Goal: Find specific page/section: Find specific page/section

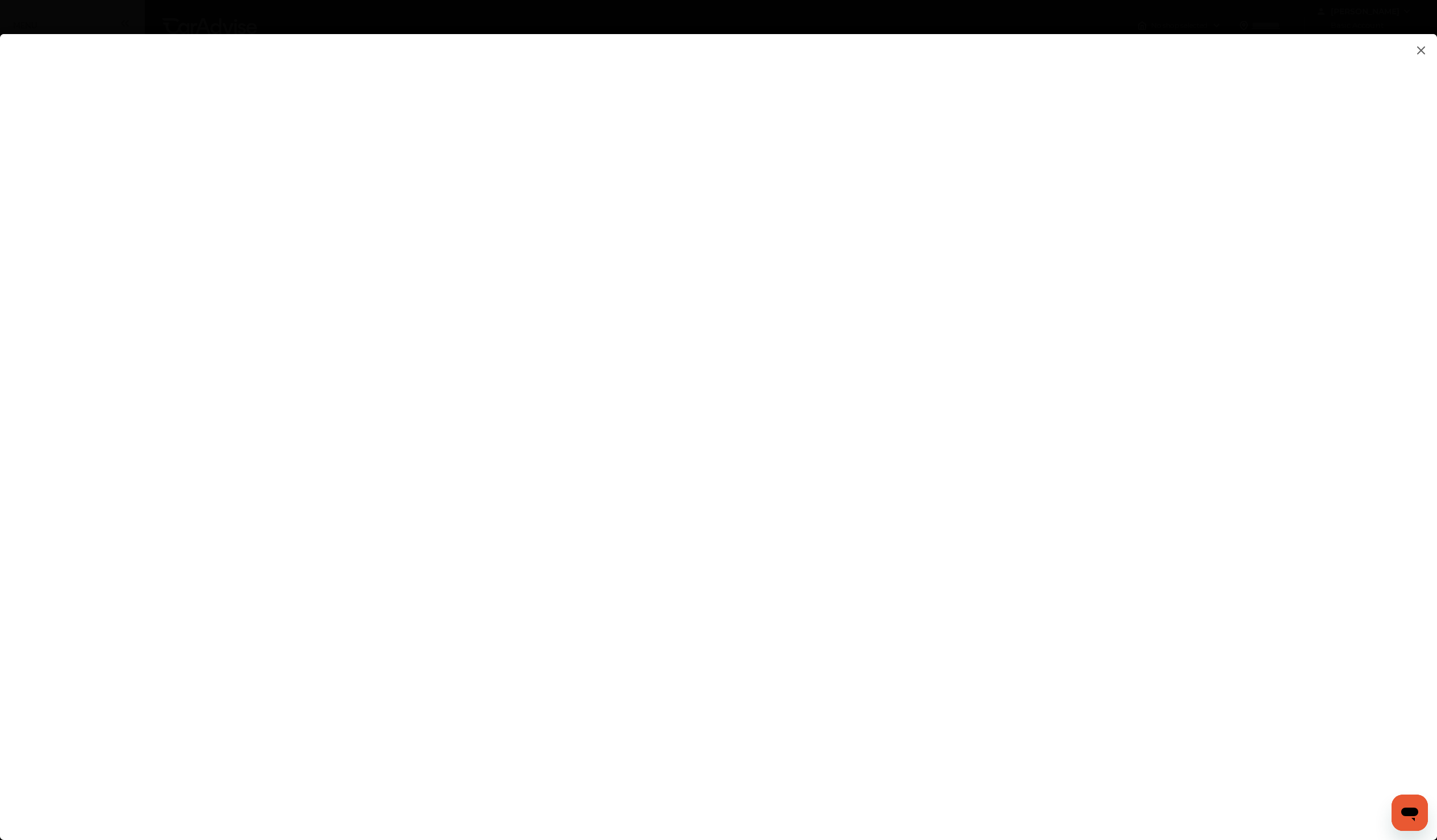
click at [1007, 569] on flutter-view at bounding box center [718, 426] width 1437 height 784
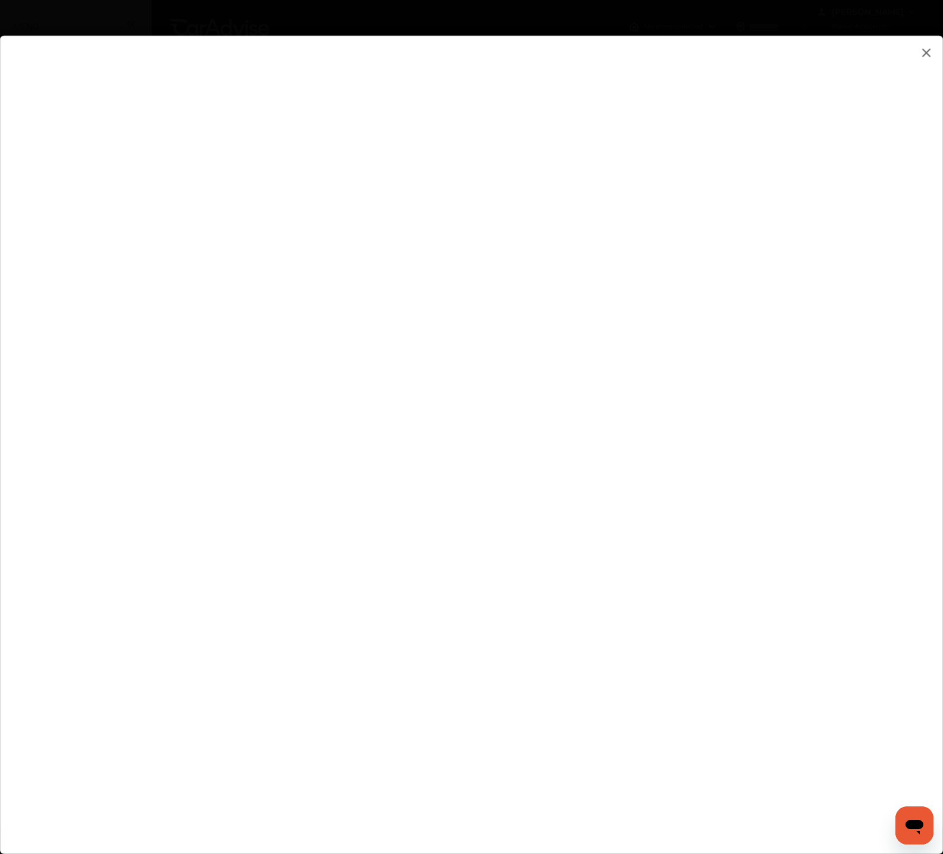
click at [768, 468] on flutter-view at bounding box center [471, 433] width 943 height 794
click at [807, 475] on flutter-view at bounding box center [471, 433] width 943 height 794
click at [668, 466] on flutter-view at bounding box center [471, 433] width 943 height 794
click at [487, 492] on flutter-view at bounding box center [471, 433] width 943 height 794
click at [924, 54] on img at bounding box center [926, 52] width 14 height 15
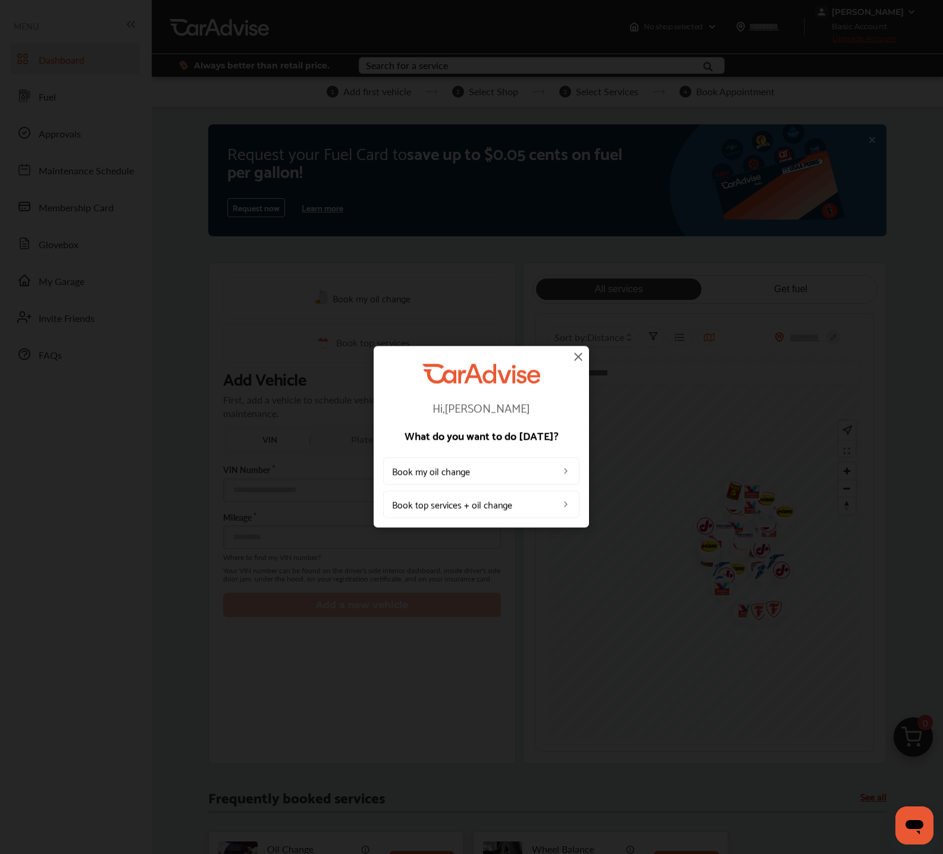
click at [578, 364] on div "Hi, [PERSON_NAME] What do you want to do [DATE]? Book my oil change Book top se…" at bounding box center [481, 441] width 196 height 154
click at [578, 361] on img at bounding box center [578, 356] width 14 height 14
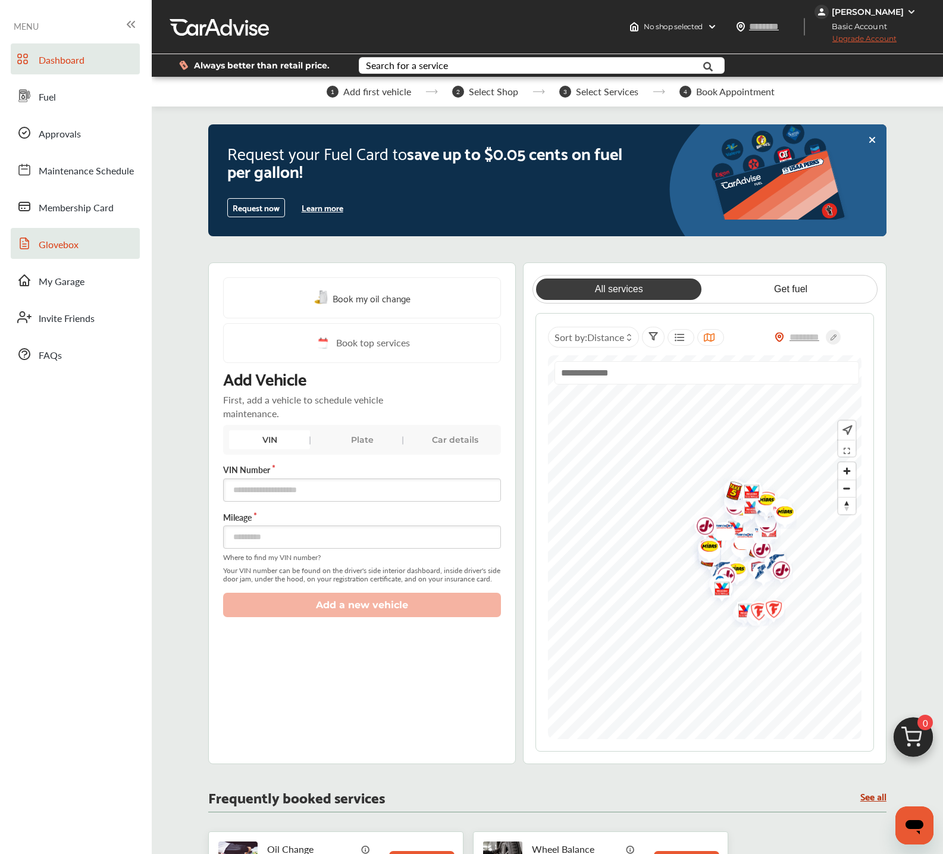
click at [57, 248] on span "Glovebox" at bounding box center [59, 244] width 40 height 15
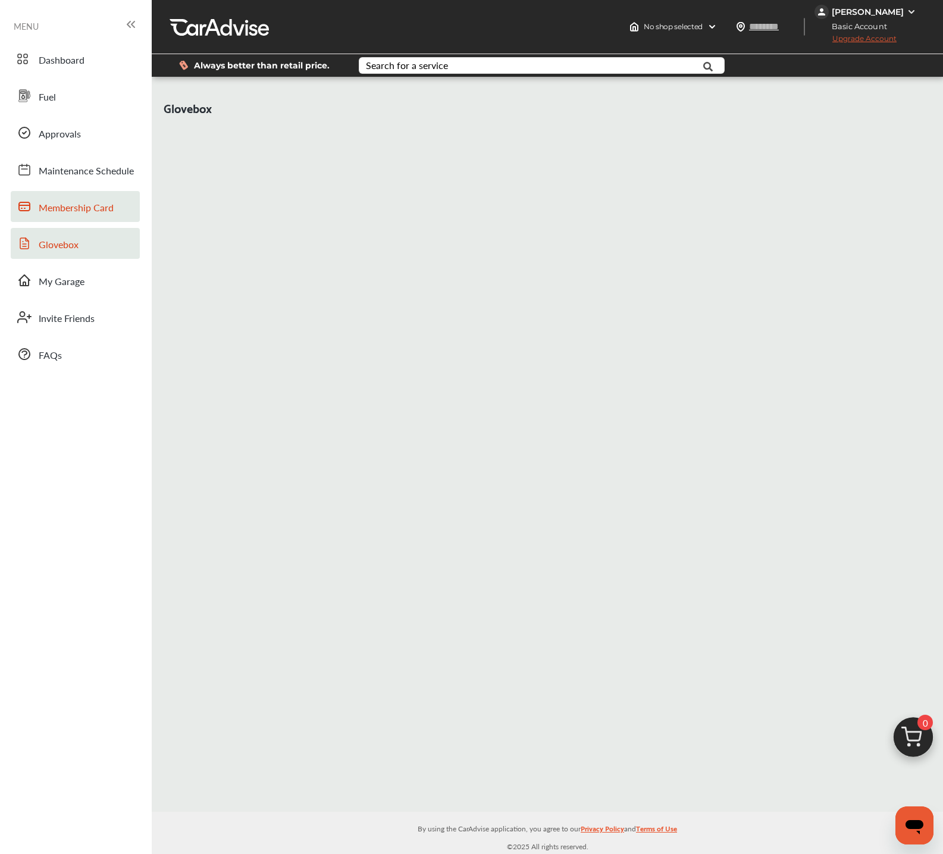
click at [40, 211] on span "Membership Card" at bounding box center [76, 208] width 75 height 15
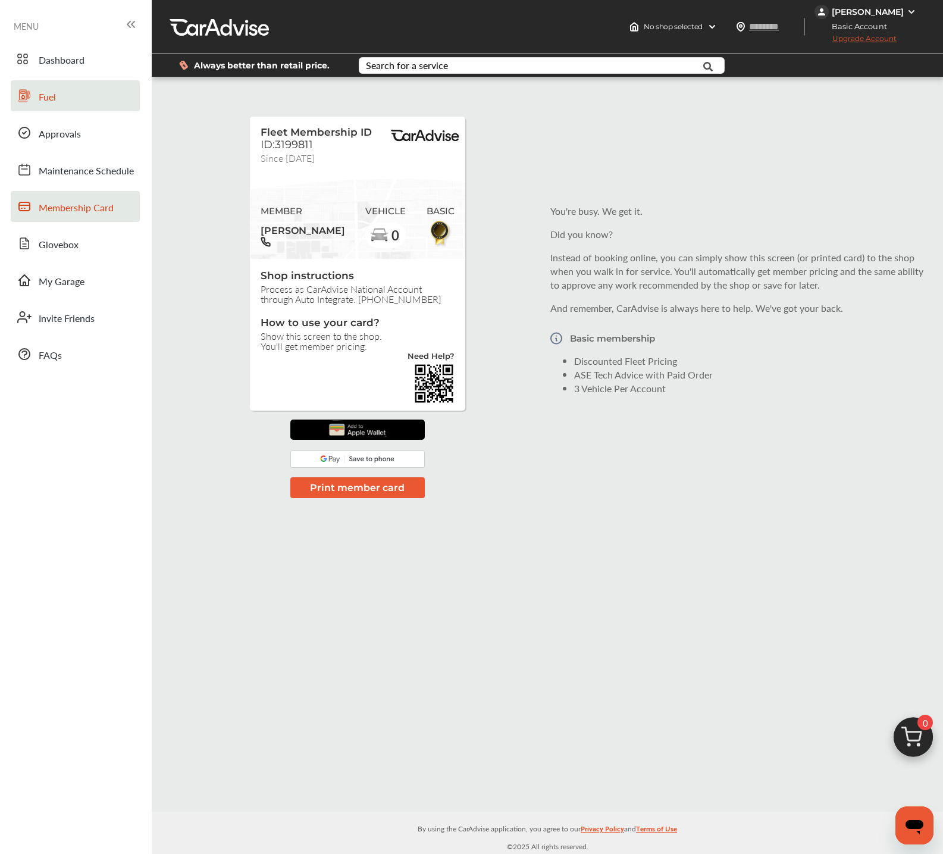
click at [76, 93] on link "Fuel" at bounding box center [75, 95] width 129 height 31
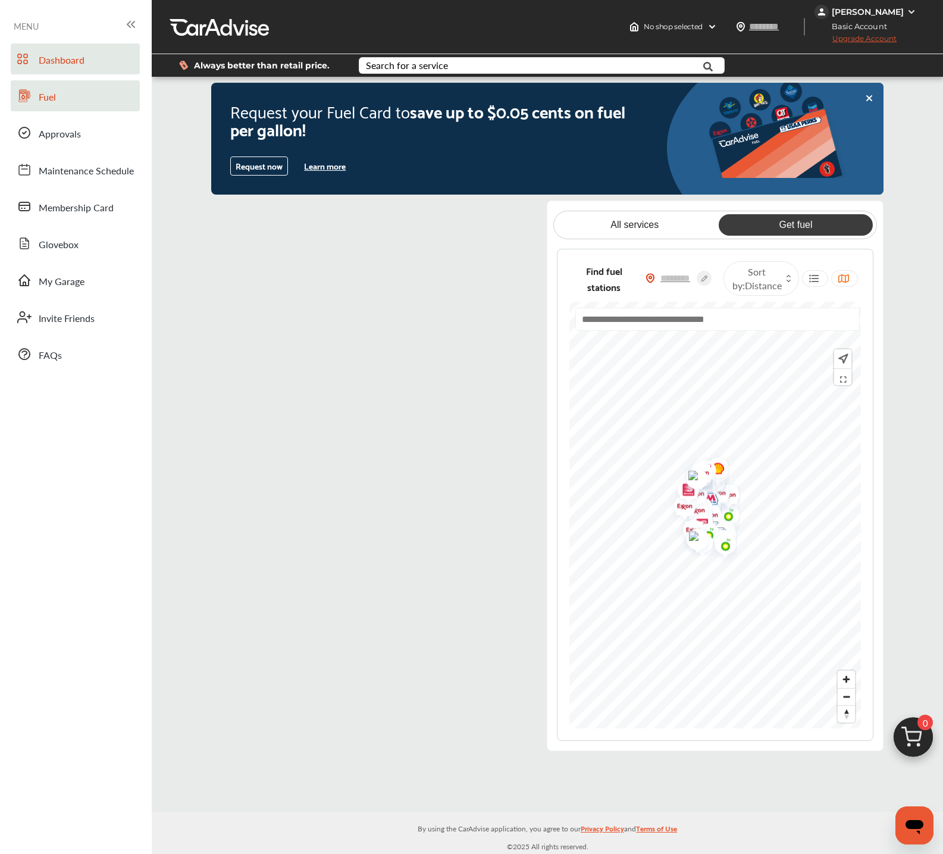
click at [80, 60] on span "Dashboard" at bounding box center [62, 60] width 46 height 15
